Goal: Task Accomplishment & Management: Manage account settings

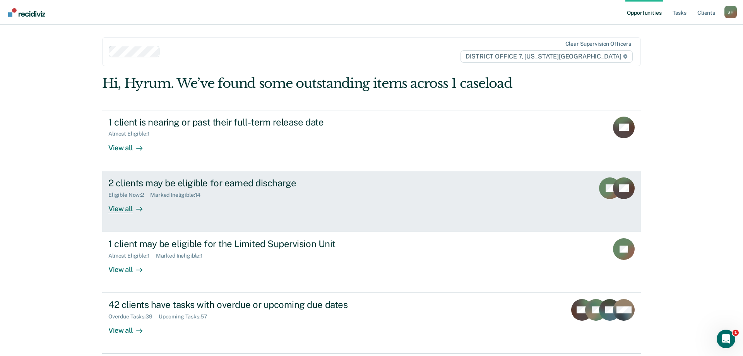
click at [215, 217] on link "2 clients may be eligible for earned discharge Eligible Now : 2 Marked Ineligib…" at bounding box center [371, 201] width 539 height 61
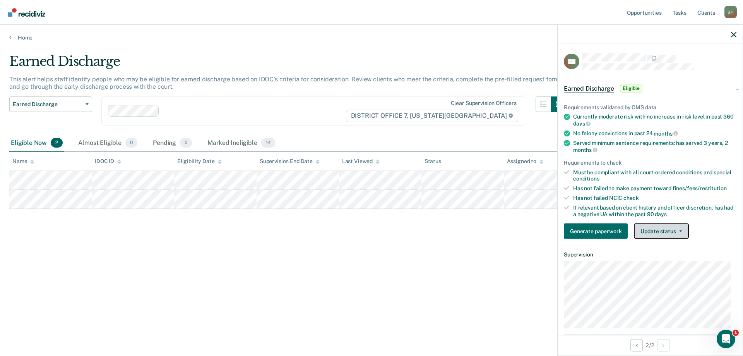
click at [660, 236] on button "Update status" at bounding box center [661, 230] width 55 height 15
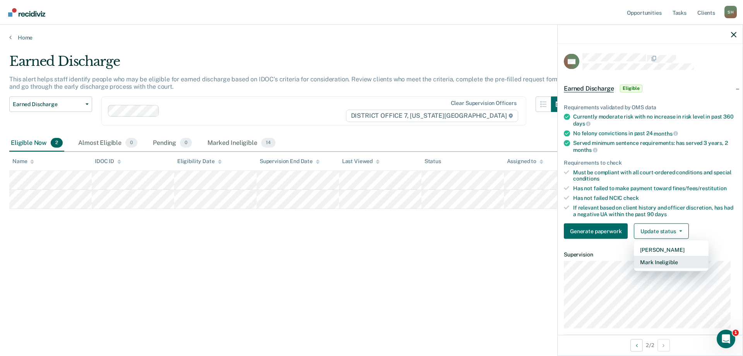
click at [656, 260] on button "Mark Ineligible" at bounding box center [671, 262] width 75 height 12
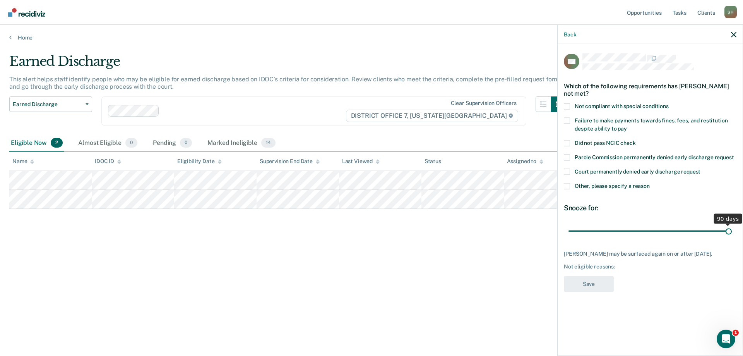
drag, startPoint x: 624, startPoint y: 228, endPoint x: 743, endPoint y: 230, distance: 118.9
type input "90"
click at [732, 230] on input "range" at bounding box center [650, 231] width 163 height 14
click at [569, 183] on span at bounding box center [567, 186] width 6 height 6
click at [650, 183] on input "Other, please specify a reason" at bounding box center [650, 183] width 0 height 0
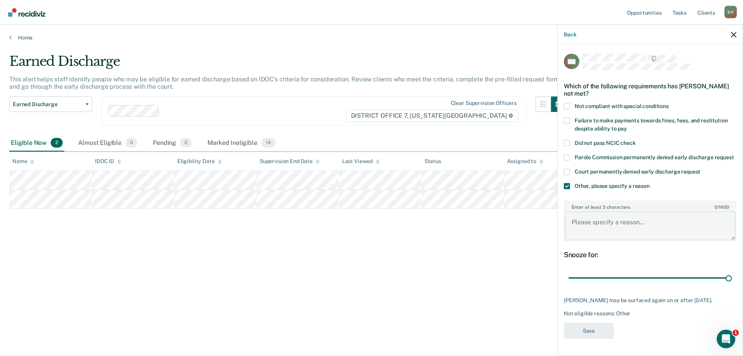
click at [598, 229] on textarea "Enter at least 3 characters 0 / 1600" at bounding box center [650, 225] width 171 height 29
type textarea "SO TX"
click at [590, 338] on button "Save" at bounding box center [589, 330] width 50 height 16
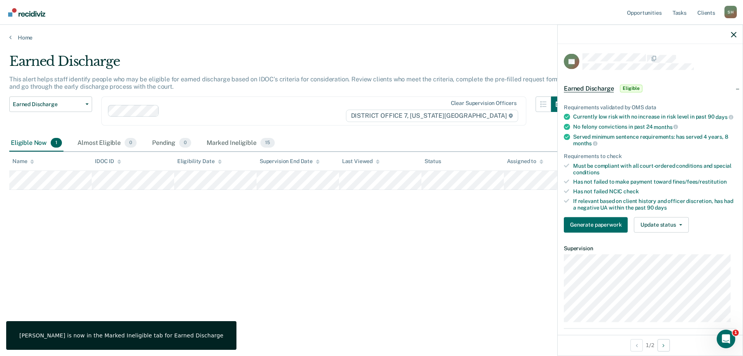
click at [655, 238] on div "Requirements validated by OMS data Currently low risk with no increase in risk …" at bounding box center [650, 164] width 185 height 147
click at [656, 232] on button "Update status" at bounding box center [661, 224] width 55 height 15
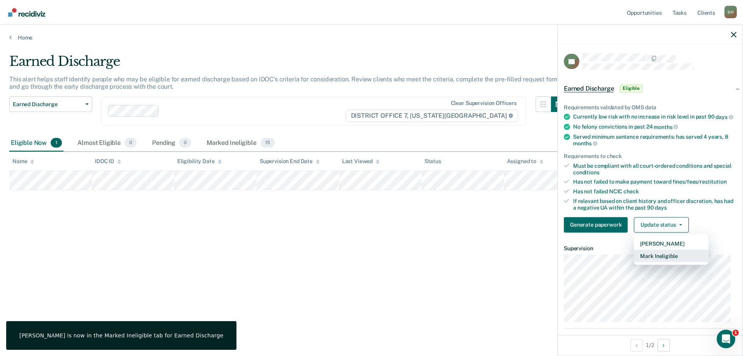
click at [663, 262] on button "Mark Ineligible" at bounding box center [671, 255] width 75 height 12
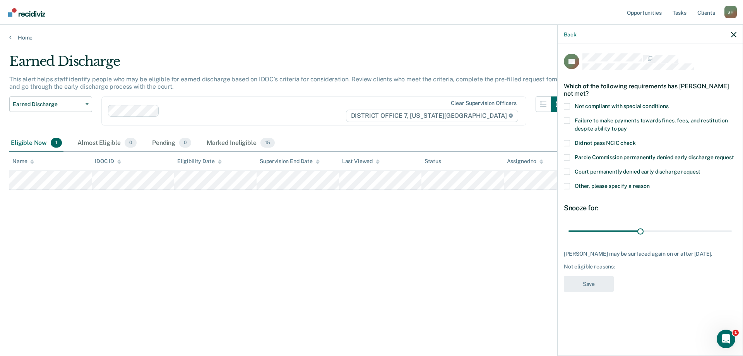
click at [581, 119] on span "Failure to make payments towards fines, fees, and restitution despite ability t…" at bounding box center [651, 124] width 153 height 14
click at [627, 125] on input "Failure to make payments towards fines, fees, and restitution despite ability t…" at bounding box center [627, 125] width 0 height 0
drag, startPoint x: 640, startPoint y: 231, endPoint x: 743, endPoint y: 226, distance: 103.1
type input "67"
click at [732, 226] on input "range" at bounding box center [650, 231] width 163 height 14
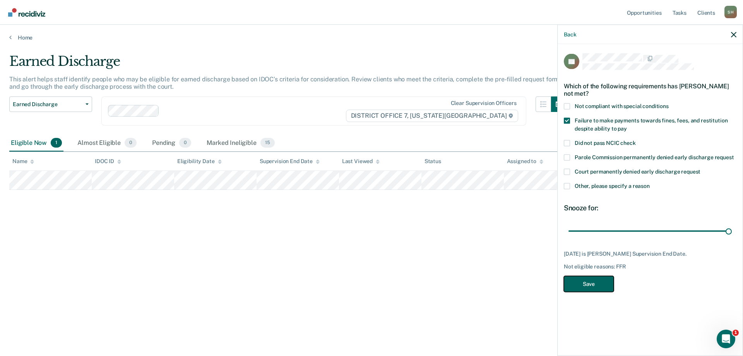
click at [584, 276] on button "Save" at bounding box center [589, 284] width 50 height 16
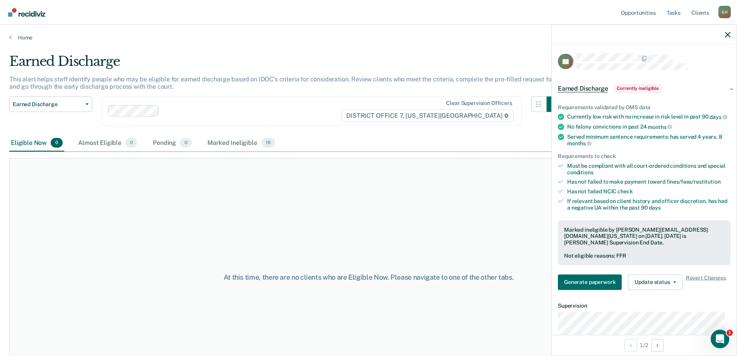
click at [414, 200] on div "At this time, there are no clients who are Eligible Now. Please navigate to one…" at bounding box center [368, 277] width 719 height 238
click at [17, 35] on link "Home" at bounding box center [368, 37] width 719 height 7
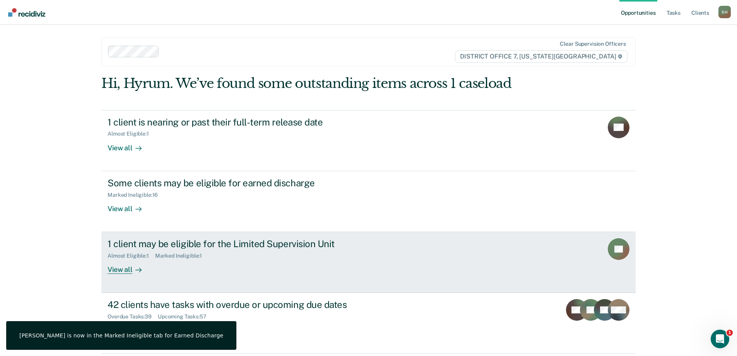
click at [212, 265] on div "1 client may be eligible for the Limited Supervision Unit Almost Eligible : 1 M…" at bounding box center [253, 256] width 290 height 36
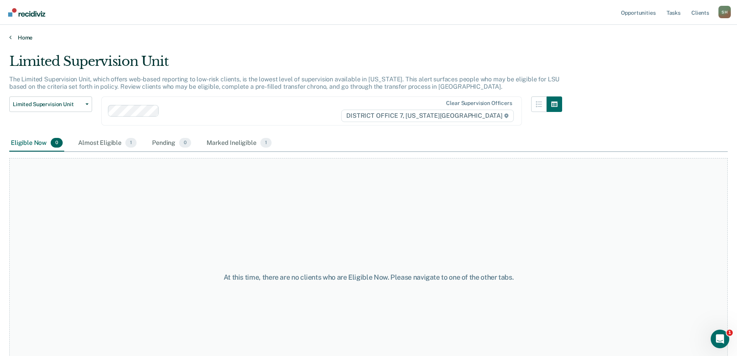
click at [25, 38] on link "Home" at bounding box center [368, 37] width 719 height 7
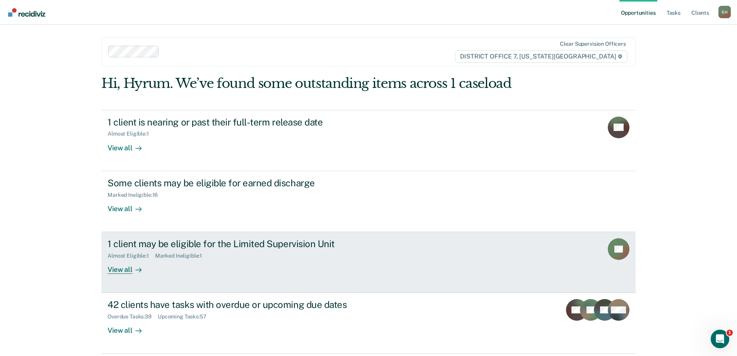
click at [288, 273] on div "1 client may be eligible for the Limited Supervision Unit Almost Eligible : 1 M…" at bounding box center [253, 256] width 290 height 36
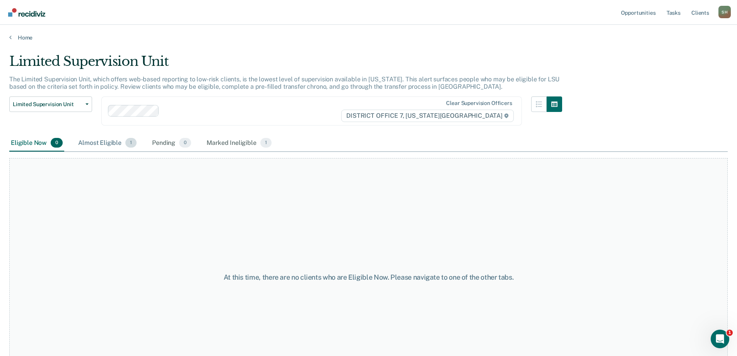
click at [92, 147] on div "Almost Eligible 1" at bounding box center [108, 143] width 62 height 17
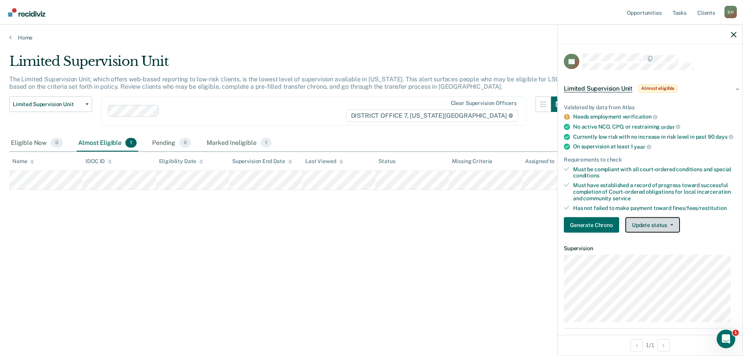
click at [665, 233] on button "Update status" at bounding box center [653, 224] width 55 height 15
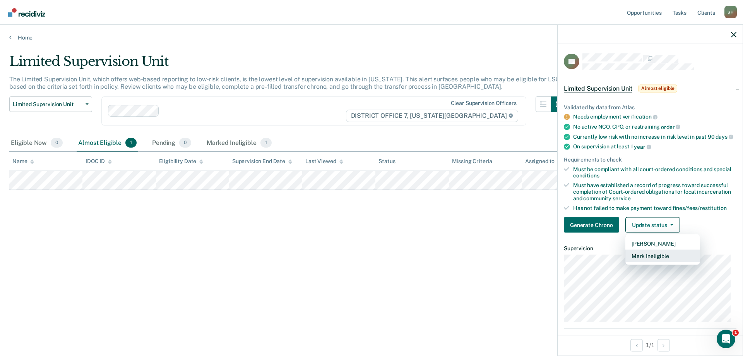
click at [653, 262] on button "Mark Ineligible" at bounding box center [663, 256] width 75 height 12
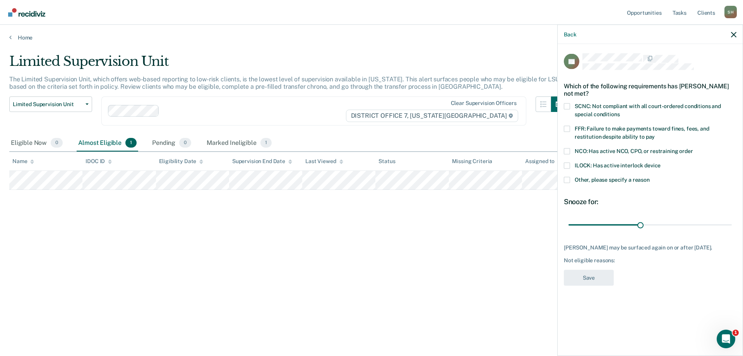
click at [567, 130] on span at bounding box center [567, 128] width 6 height 6
click at [655, 134] on input "FFR: Failure to make payments toward fines, fees, and restitution despite abili…" at bounding box center [655, 134] width 0 height 0
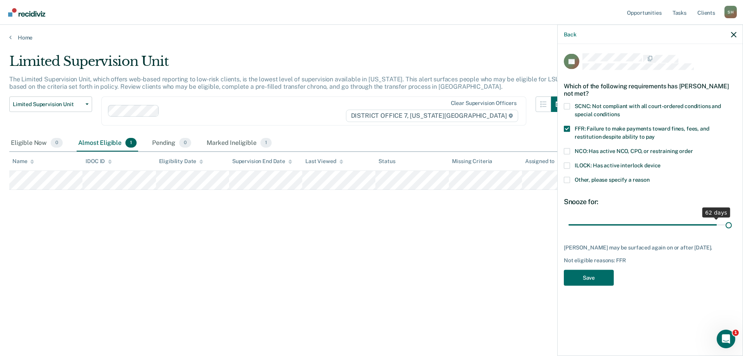
drag, startPoint x: 643, startPoint y: 224, endPoint x: 738, endPoint y: 219, distance: 95.0
type input "67"
click at [732, 219] on input "range" at bounding box center [650, 225] width 163 height 14
click at [590, 277] on button "Save" at bounding box center [589, 277] width 50 height 16
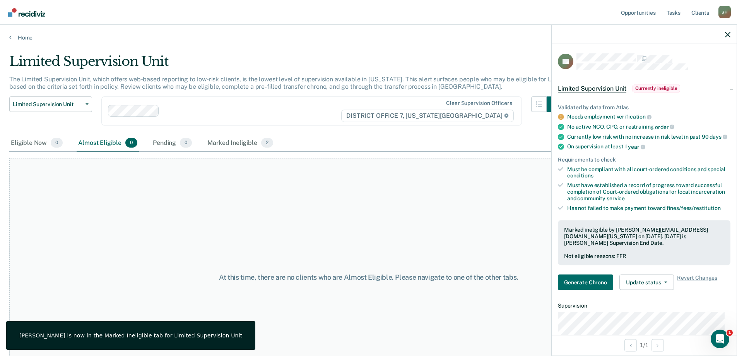
click at [729, 31] on div at bounding box center [644, 34] width 185 height 19
click at [727, 36] on icon "button" at bounding box center [727, 34] width 5 height 5
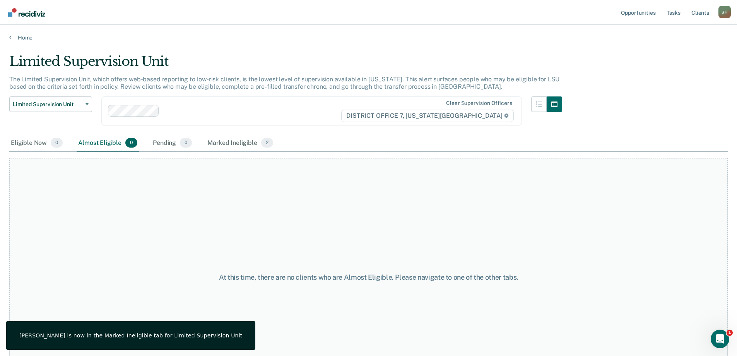
click at [73, 187] on div "At this time, there are no clients who are Almost Eligible. Please navigate to …" at bounding box center [368, 277] width 719 height 238
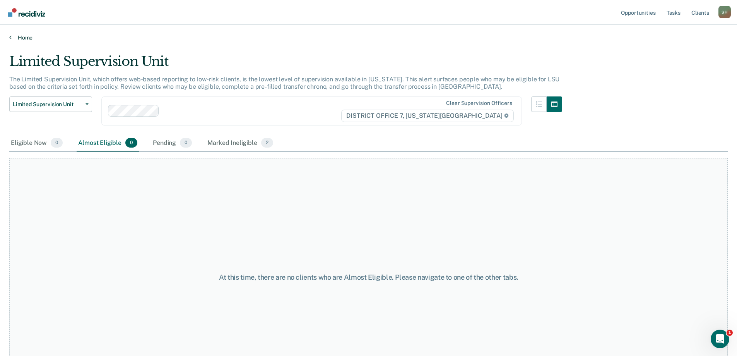
click at [14, 38] on link "Home" at bounding box center [368, 37] width 719 height 7
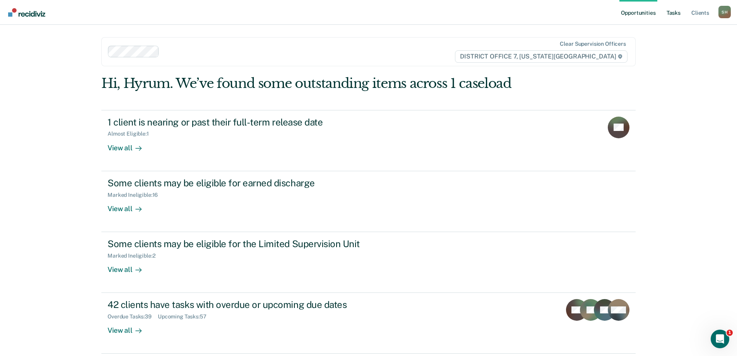
click at [673, 16] on link "Tasks" at bounding box center [673, 12] width 17 height 25
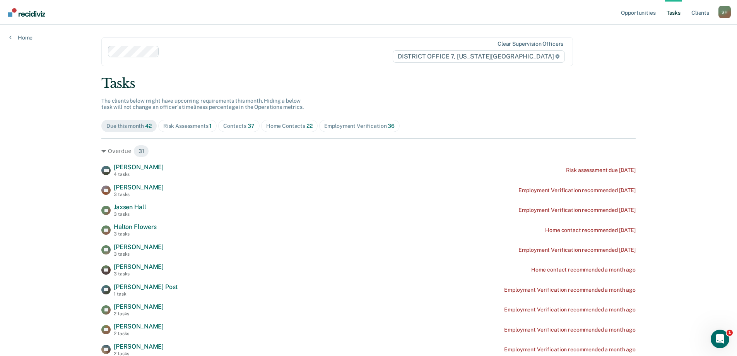
click at [227, 127] on div "Contacts 37" at bounding box center [238, 126] width 31 height 7
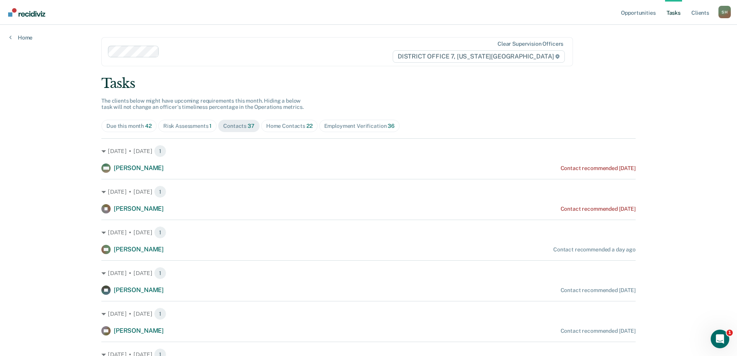
click at [193, 126] on div "Risk Assessments 1" at bounding box center [187, 126] width 49 height 7
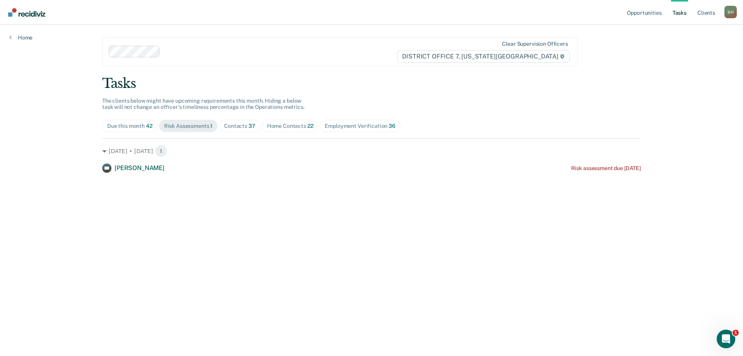
click at [240, 125] on div "Contacts 37" at bounding box center [239, 126] width 31 height 7
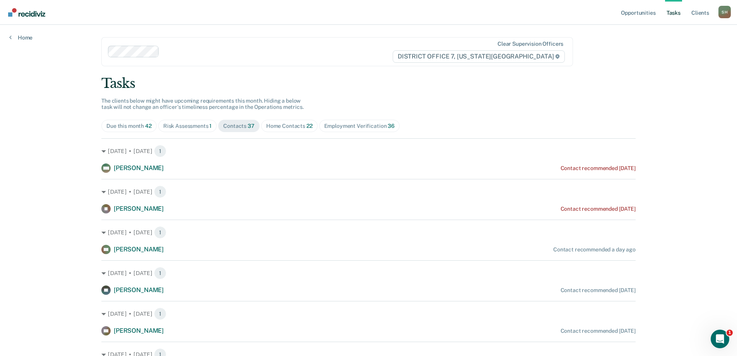
scroll to position [65, 0]
